Goal: Use online tool/utility: Utilize a website feature to perform a specific function

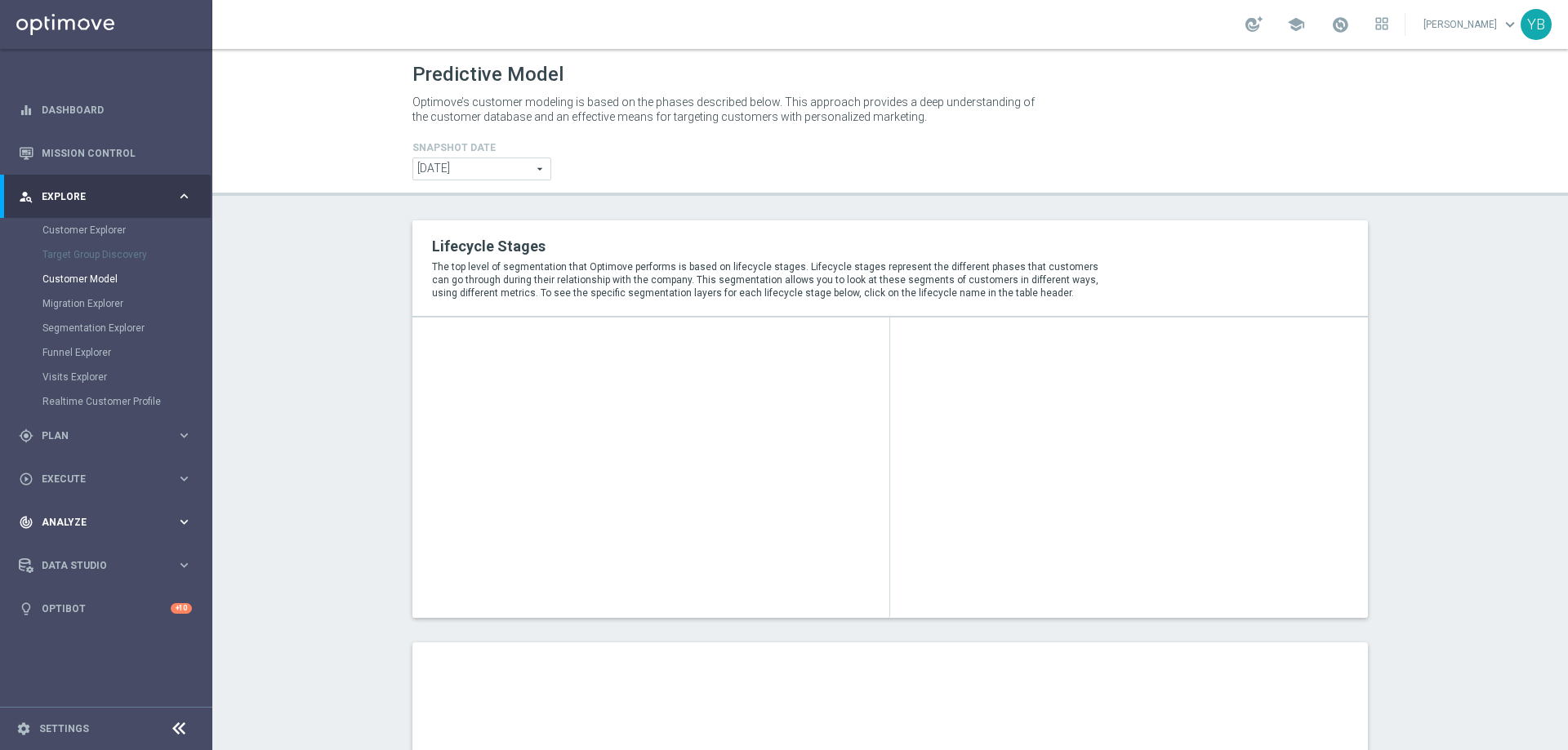
click at [182, 521] on icon "keyboard_arrow_right" at bounding box center [184, 522] width 15 height 15
click at [179, 483] on icon "keyboard_arrow_right" at bounding box center [184, 482] width 15 height 15
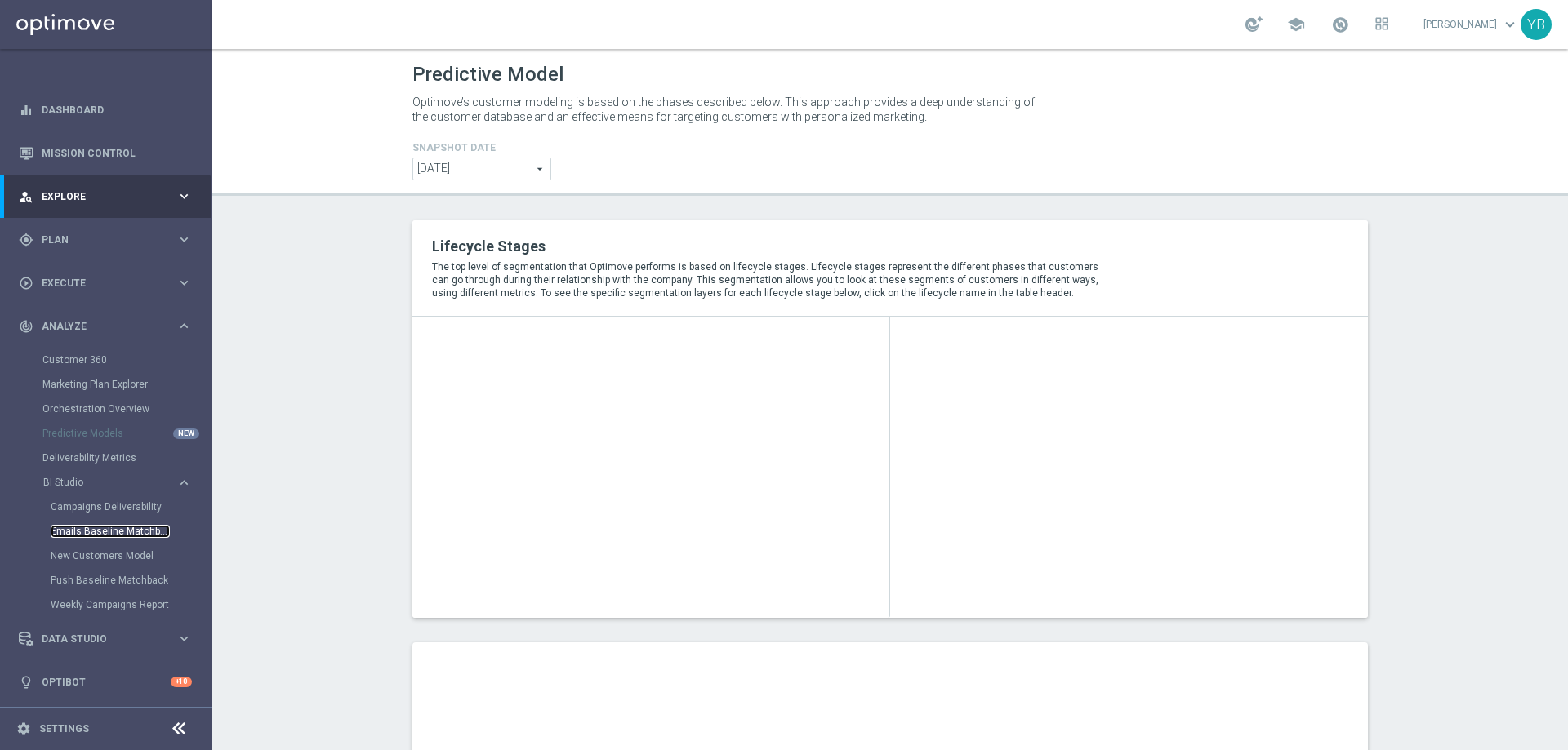
click at [95, 529] on link "Emails Baseline Matchback" at bounding box center [111, 531] width 120 height 13
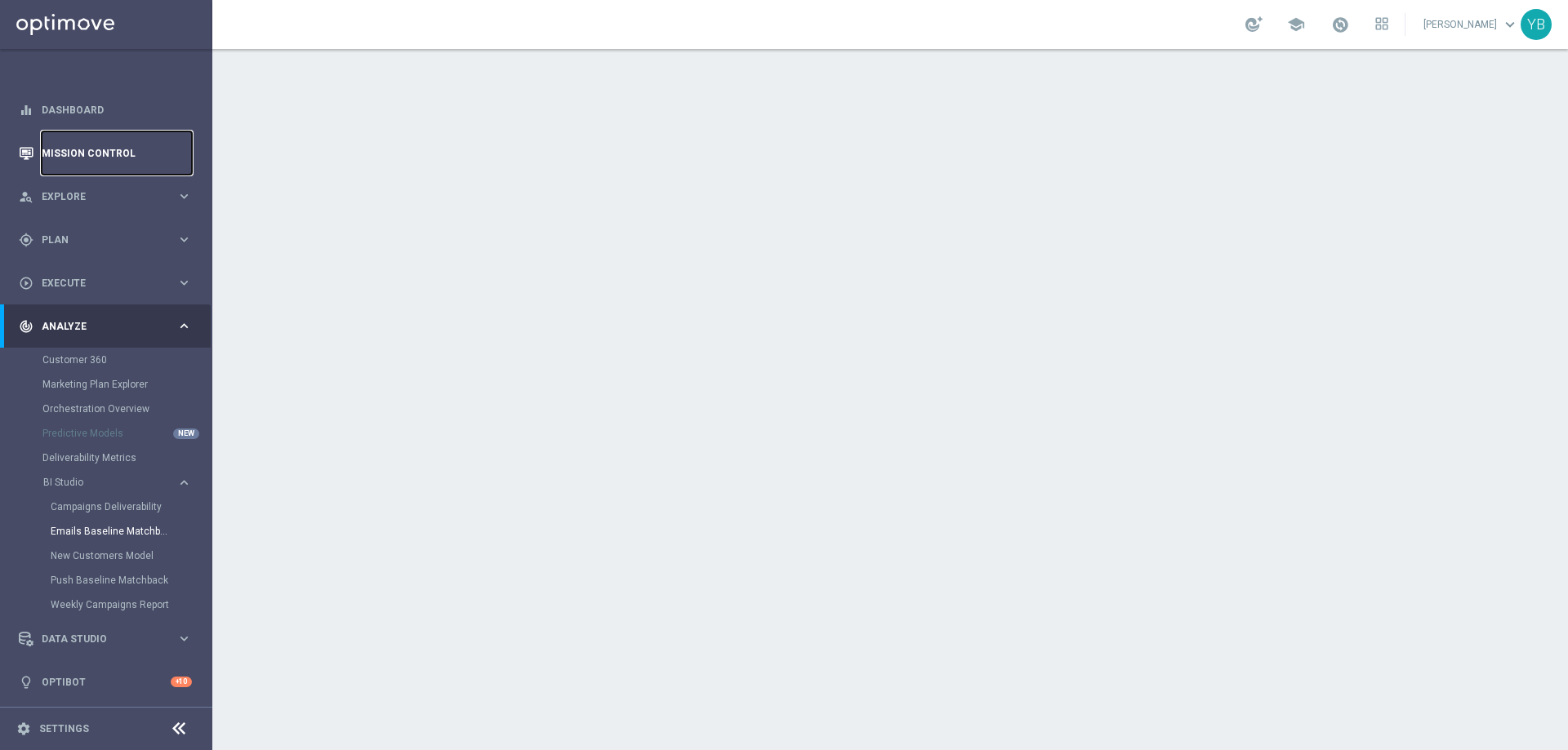
click at [60, 150] on link "Mission Control" at bounding box center [117, 153] width 150 height 43
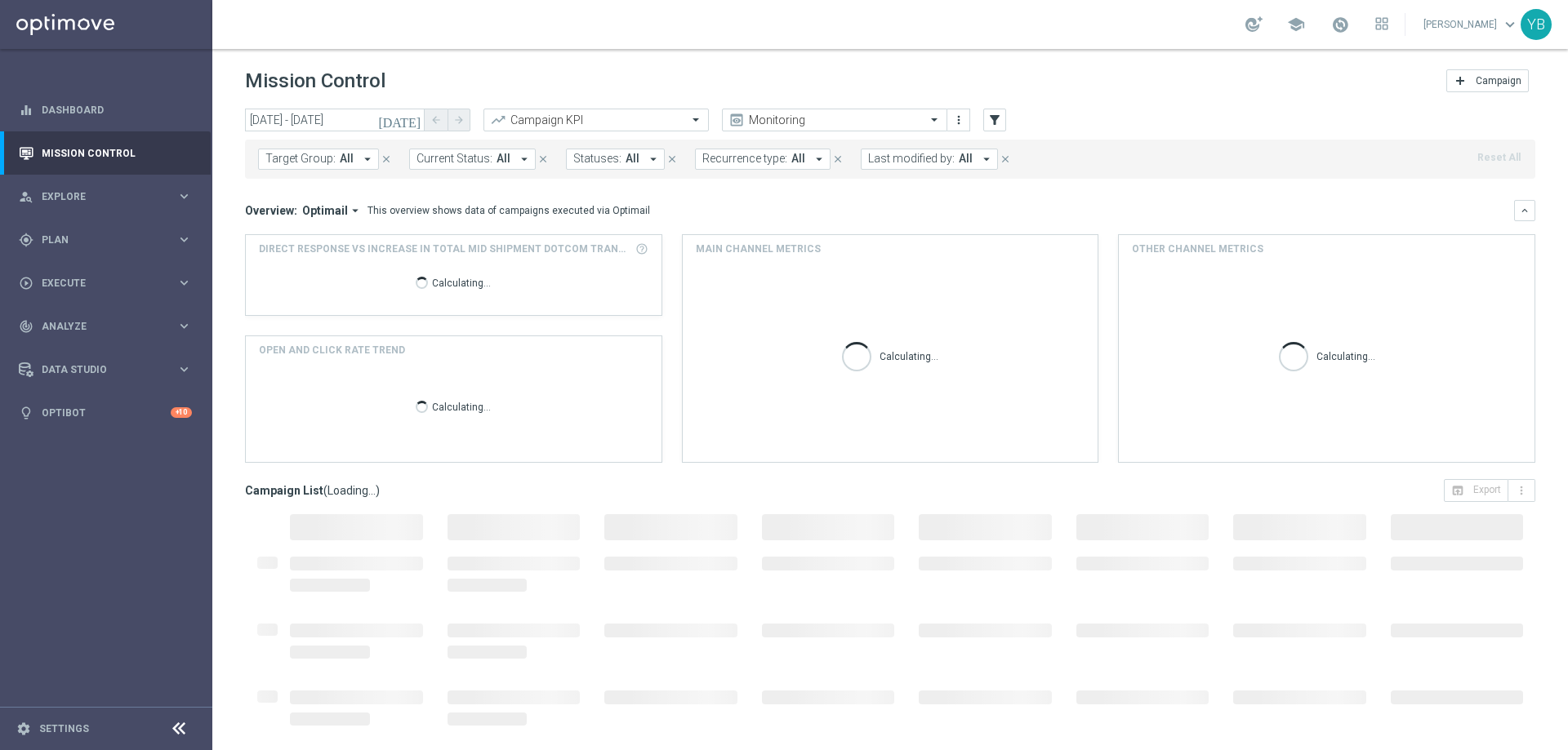
type input "[DATE] - [DATE]"
click at [350, 214] on icon "arrow_drop_down" at bounding box center [355, 210] width 15 height 14
click at [348, 211] on icon "arrow_drop_down" at bounding box center [355, 210] width 15 height 14
click at [313, 236] on div "Analysis" at bounding box center [309, 236] width 39 height 14
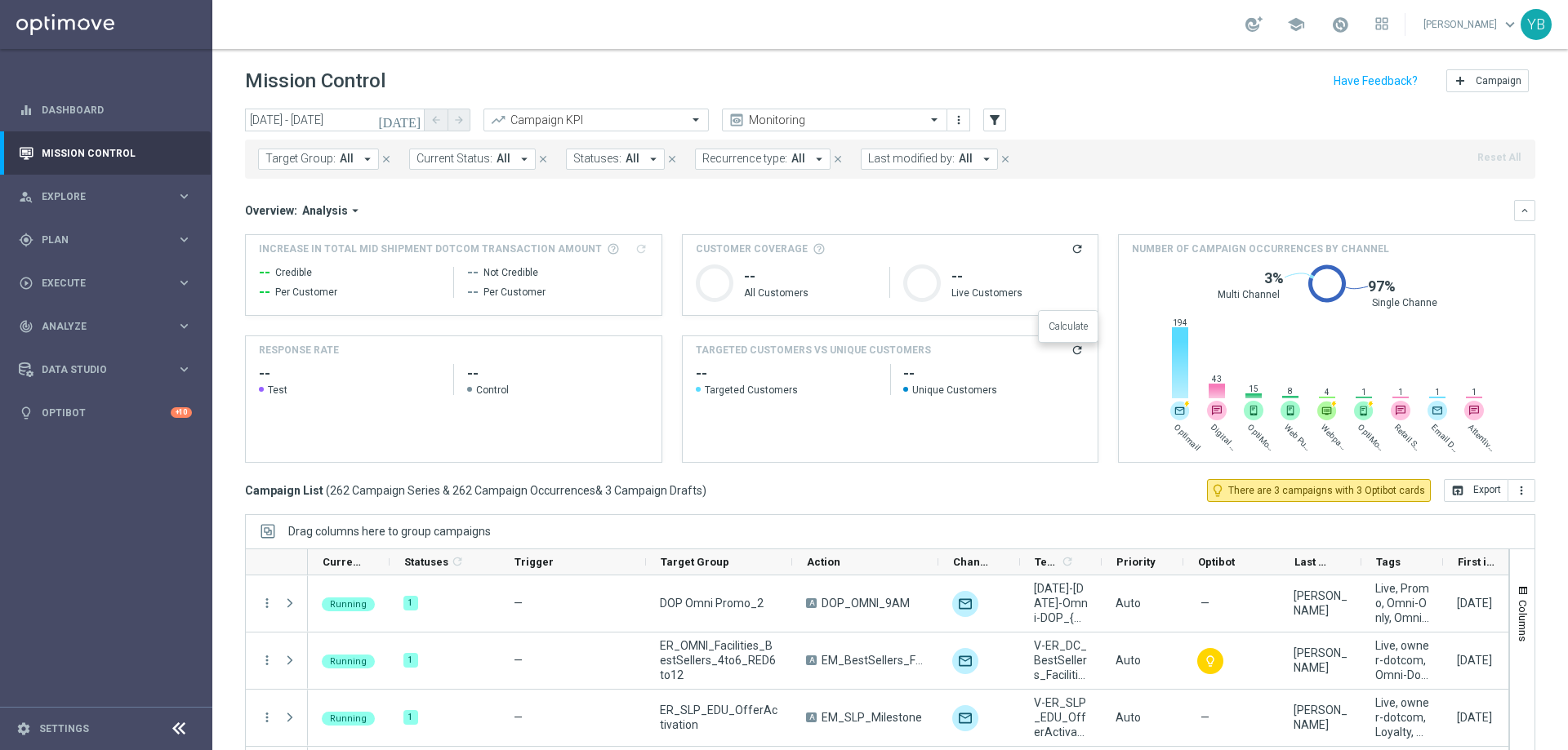
click at [1072, 351] on icon "refresh" at bounding box center [1077, 350] width 13 height 13
click at [186, 332] on icon "keyboard_arrow_right" at bounding box center [184, 325] width 15 height 15
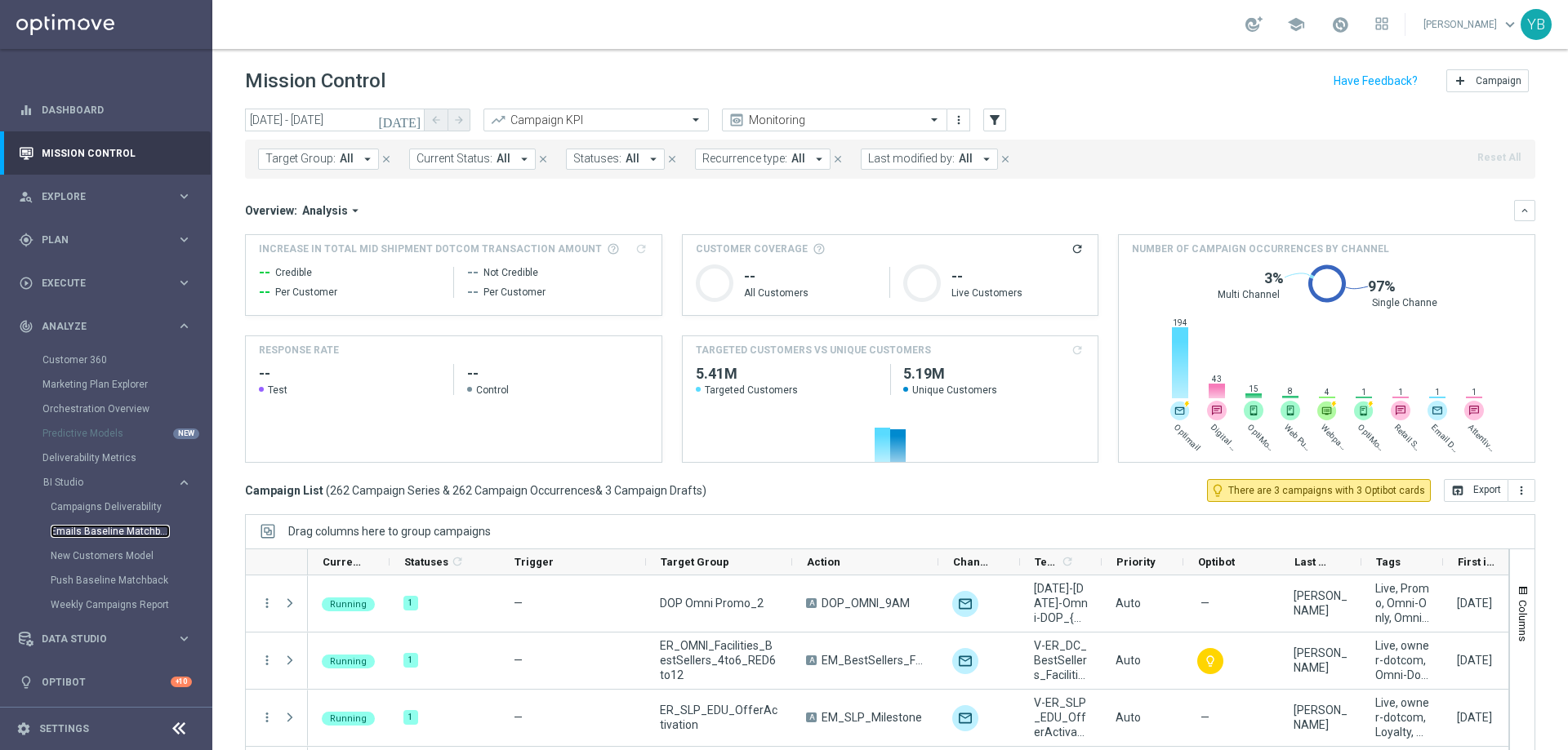
click at [113, 524] on link "Emails Baseline Matchback" at bounding box center [111, 531] width 120 height 13
